Goal: Task Accomplishment & Management: Use online tool/utility

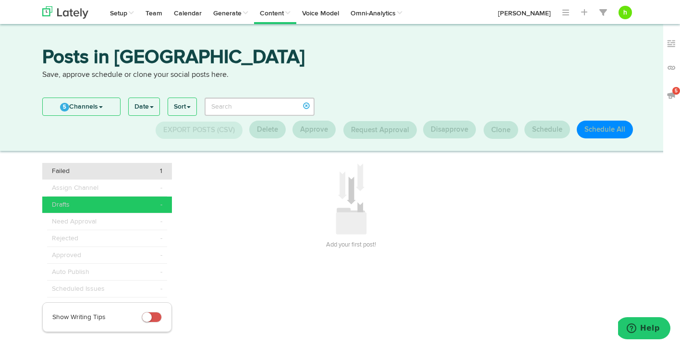
click at [61, 169] on span "Failed" at bounding box center [61, 171] width 18 height 10
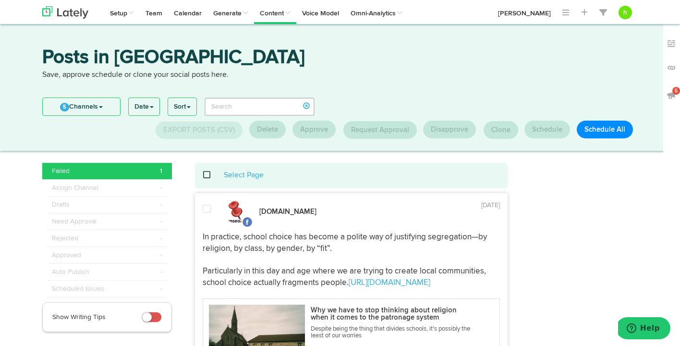
click at [208, 208] on span at bounding box center [207, 209] width 9 height 10
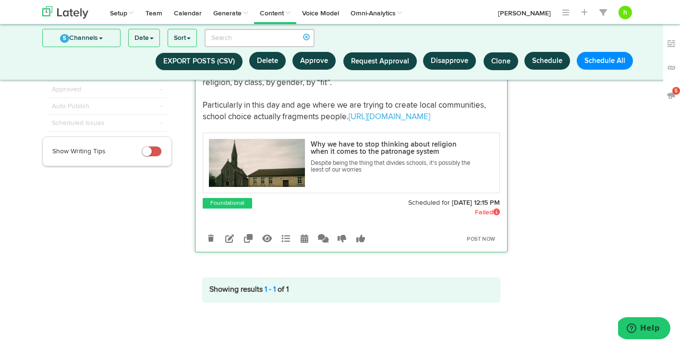
scroll to position [104, 0]
click at [471, 238] on link "Post Now" at bounding box center [481, 239] width 38 height 13
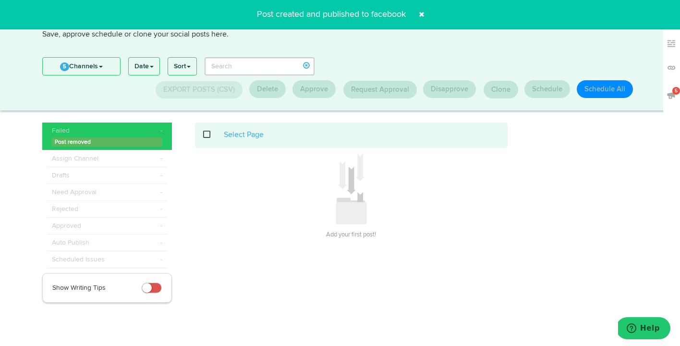
scroll to position [0, 0]
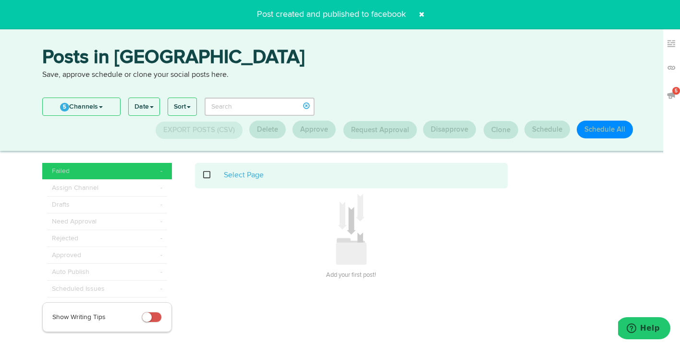
click at [420, 14] on span at bounding box center [421, 14] width 15 height 15
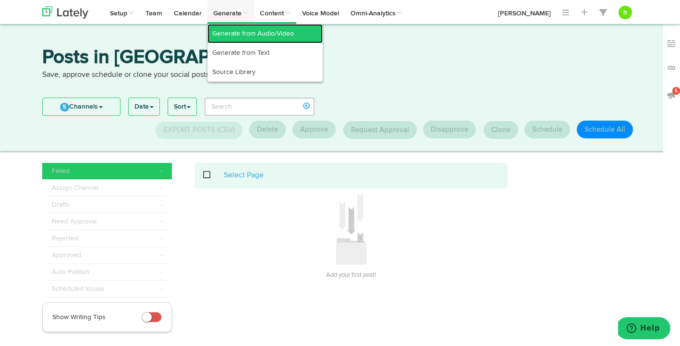
click at [223, 24] on link "Generate from Audio/Video" at bounding box center [264, 33] width 115 height 19
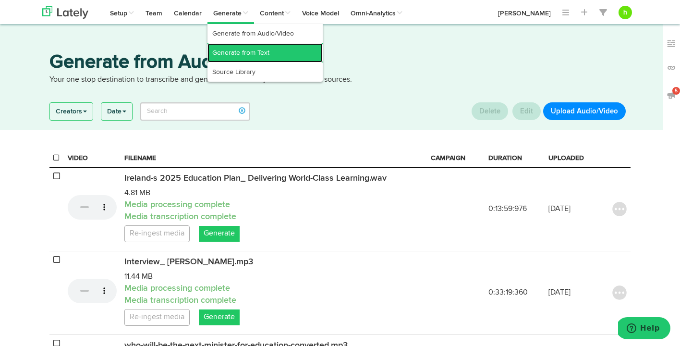
click at [228, 60] on link "Generate from Text" at bounding box center [264, 52] width 115 height 19
